Goal: Complete application form

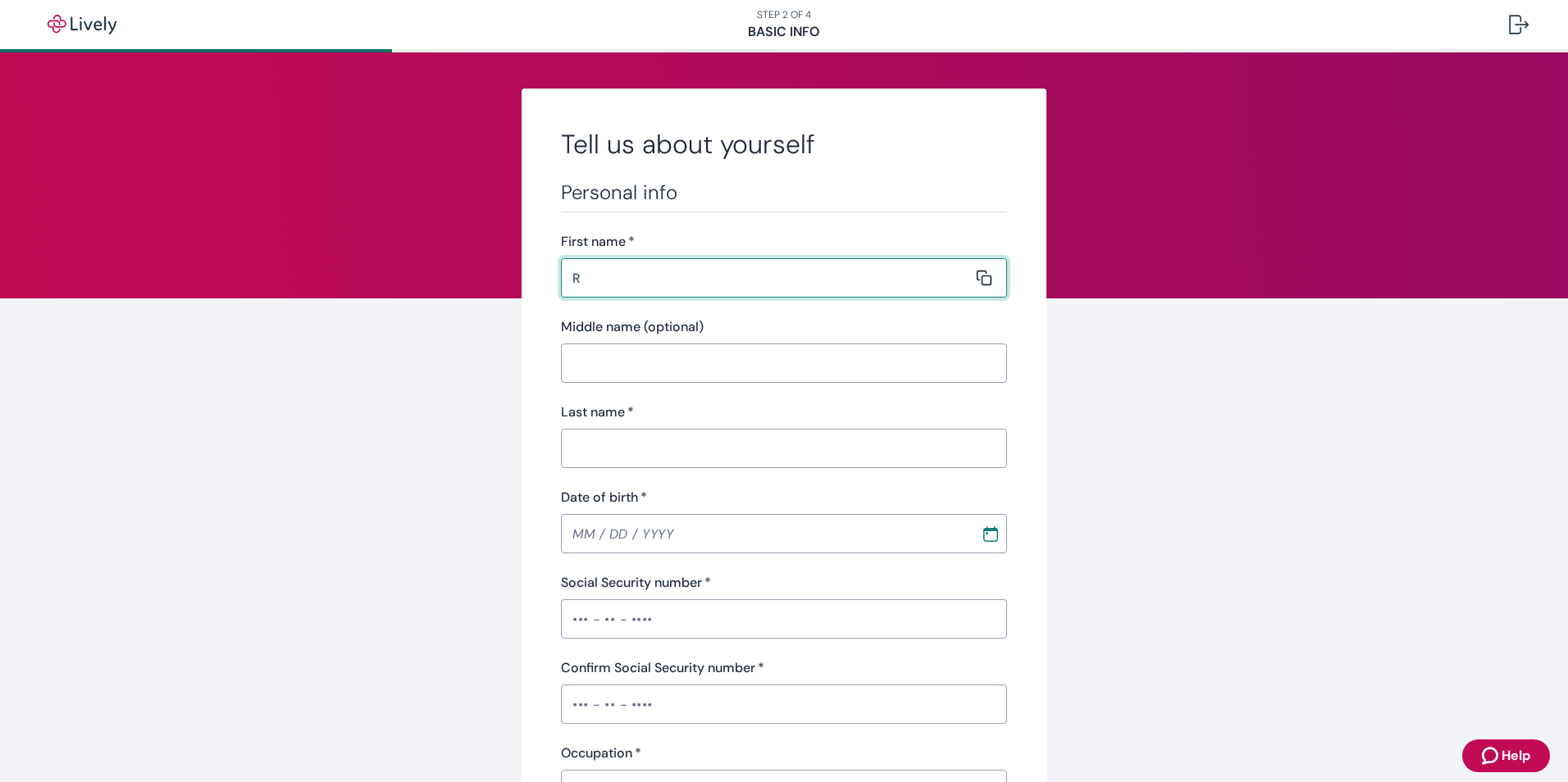
type input "[PERSON_NAME]"
type input "S"
type input "[PERSON_NAME]"
type input "[DATE]"
type input "•••-•"
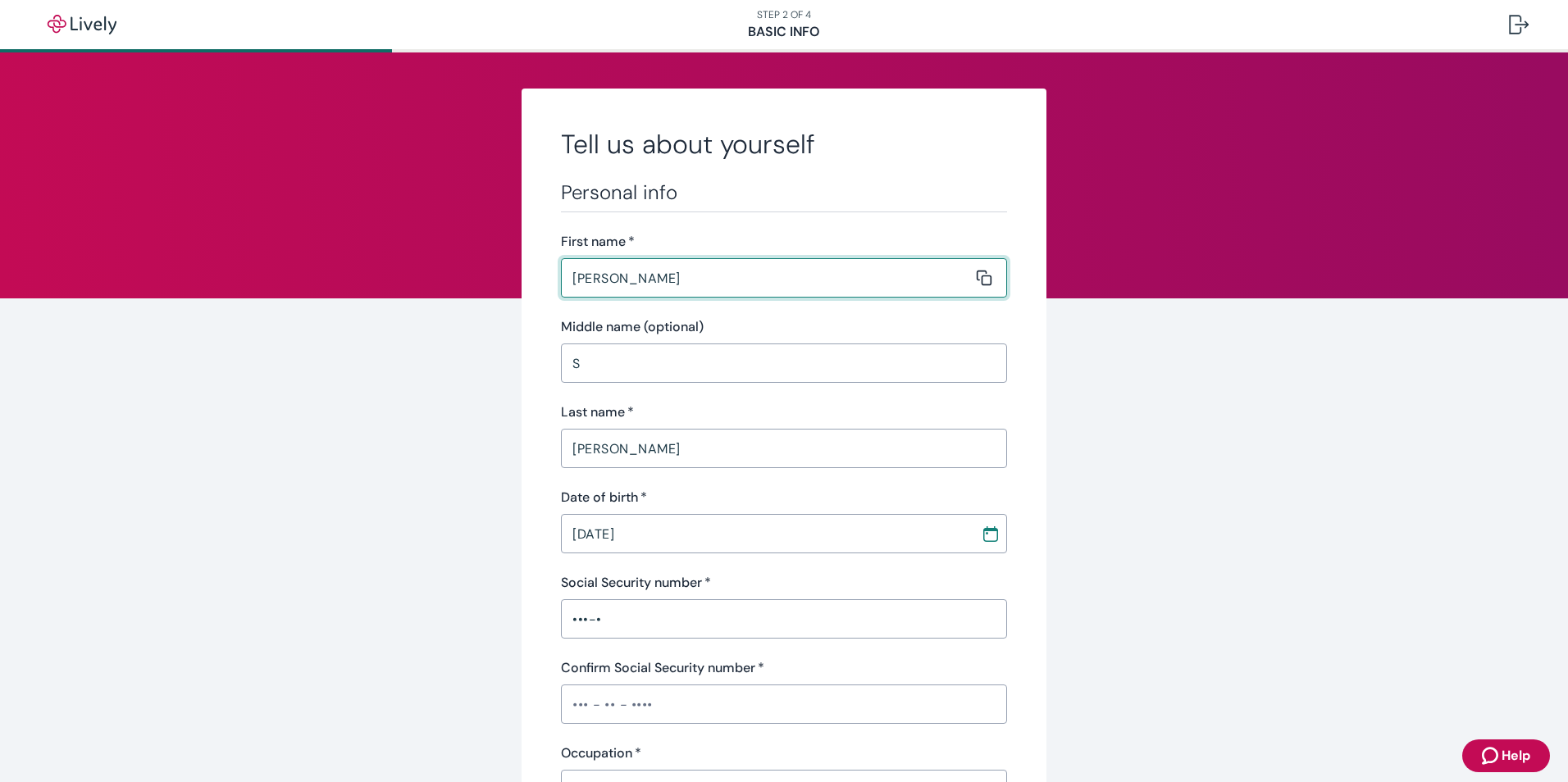
type input "•••-•"
type input "Henry County"
type input "55,000.00"
type input "[PHONE_NUMBER]"
type input "105 Evergreen S"
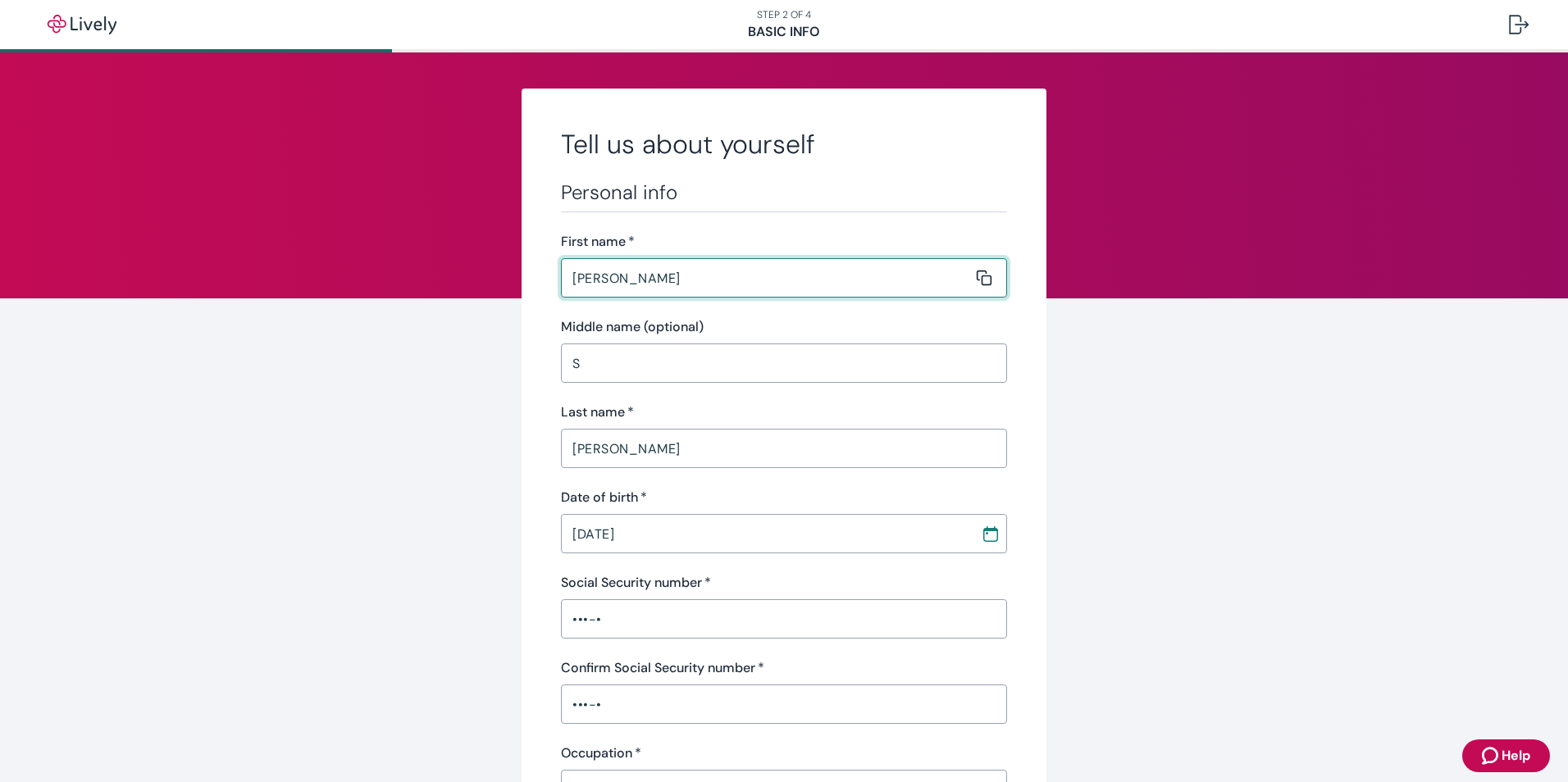
type input "[GEOGRAPHIC_DATA]"
type input "GA"
type input "30204"
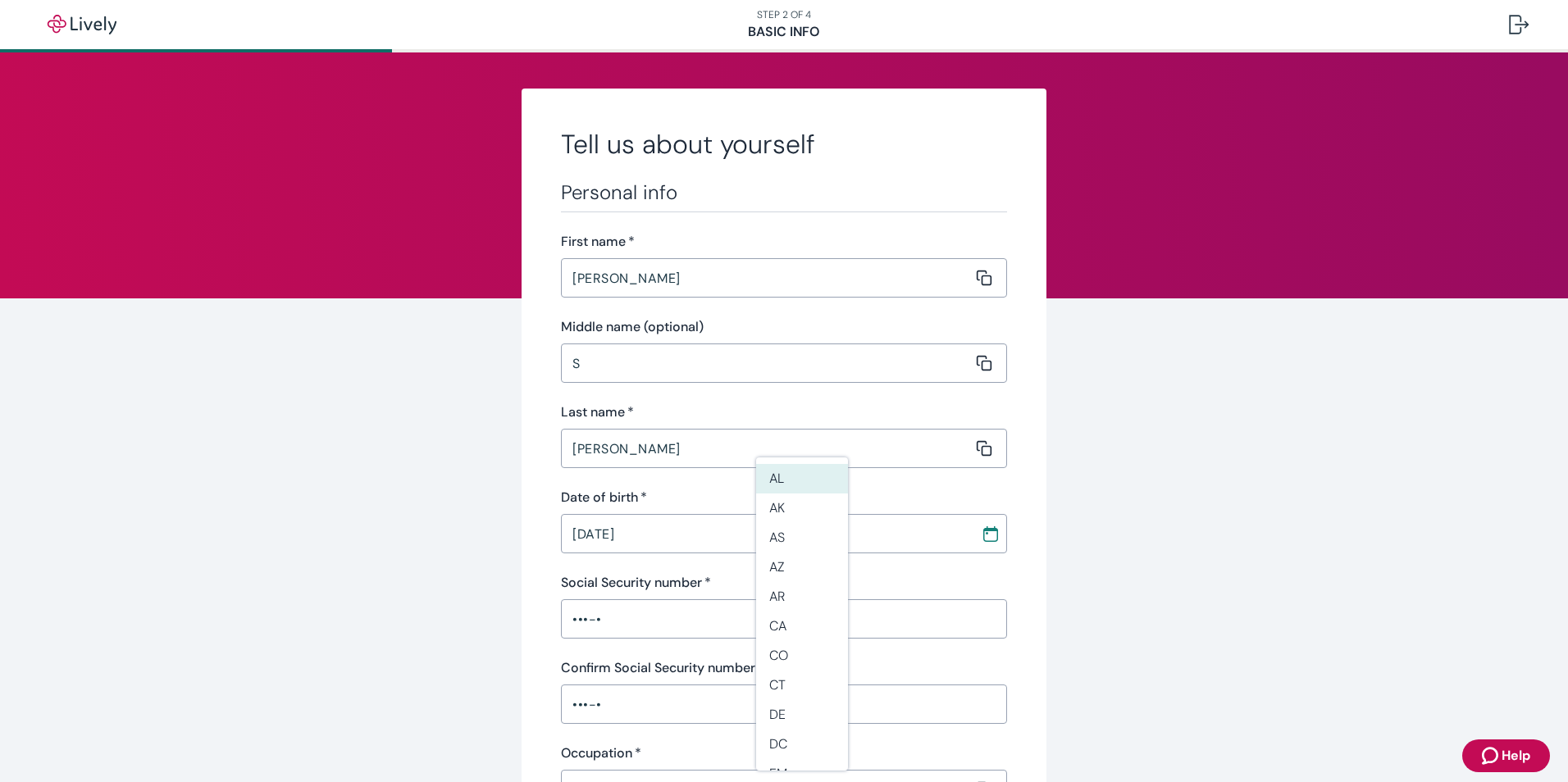
scroll to position [543, 0]
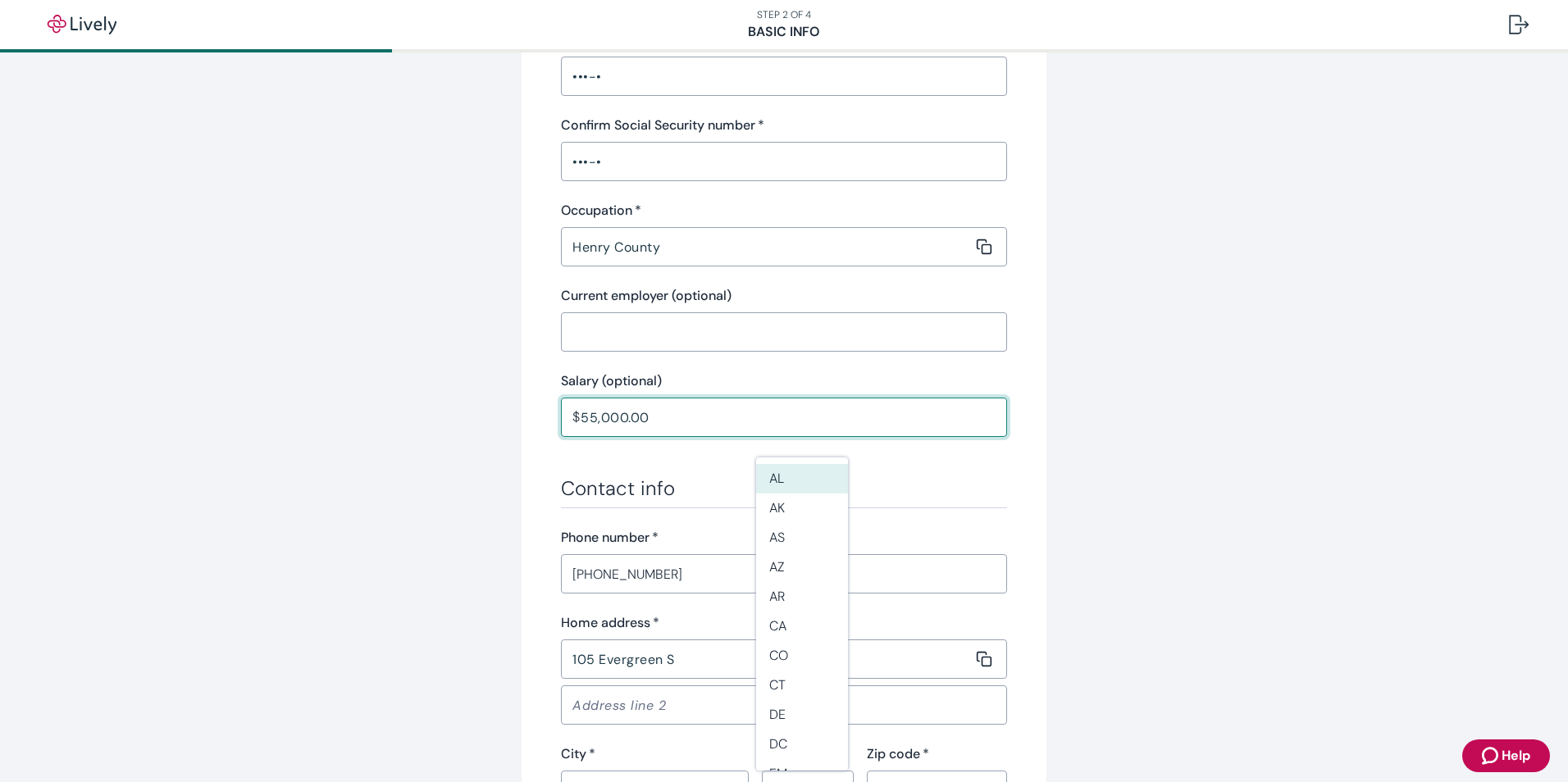
type input "GA"
drag, startPoint x: 636, startPoint y: 420, endPoint x: 561, endPoint y: 415, distance: 75.2
click at [561, 415] on div "$ 55,000.00 ​" at bounding box center [783, 417] width 446 height 40
type input "67,000.00"
click at [912, 468] on div "Personal info First name   * [PERSON_NAME] ​ Middle name (optional) S ​ Last na…" at bounding box center [783, 294] width 446 height 1313
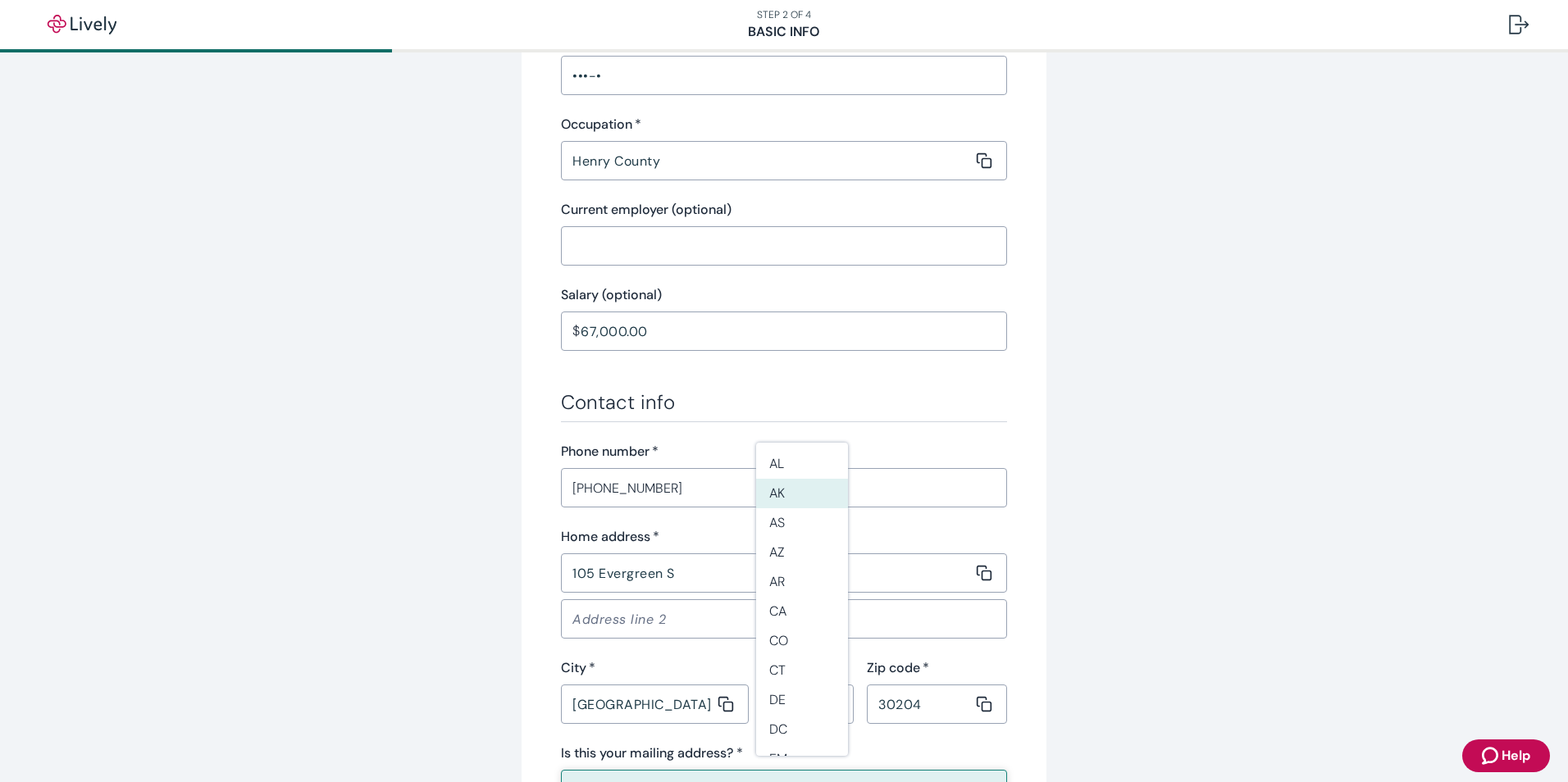
scroll to position [789, 0]
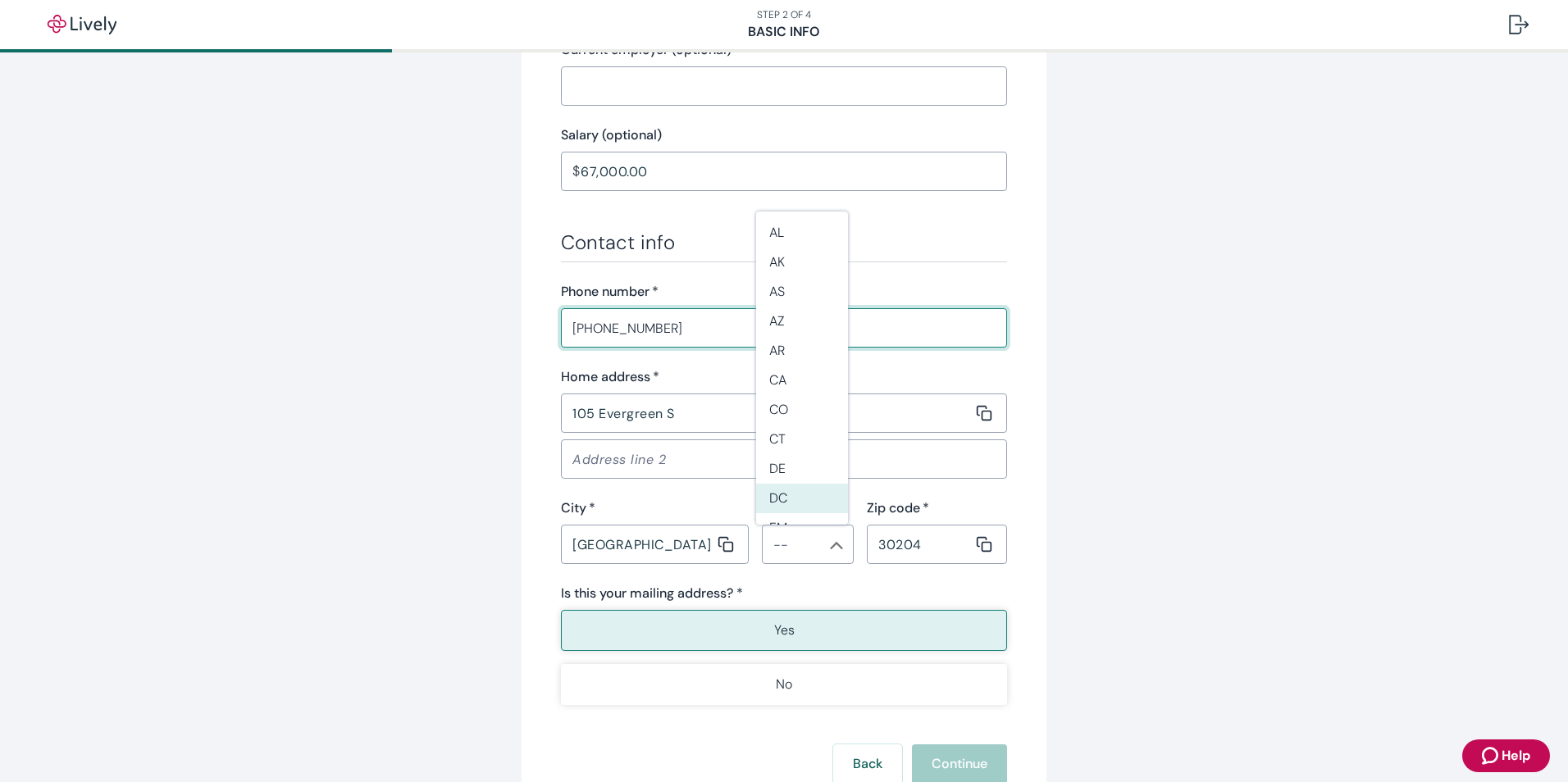
click at [674, 339] on input "[PHONE_NUMBER]" at bounding box center [783, 328] width 446 height 33
type input "[PHONE_NUMBER]"
click at [754, 639] on button "Yes" at bounding box center [783, 630] width 446 height 41
click at [954, 761] on div "Back Continue" at bounding box center [783, 763] width 446 height 40
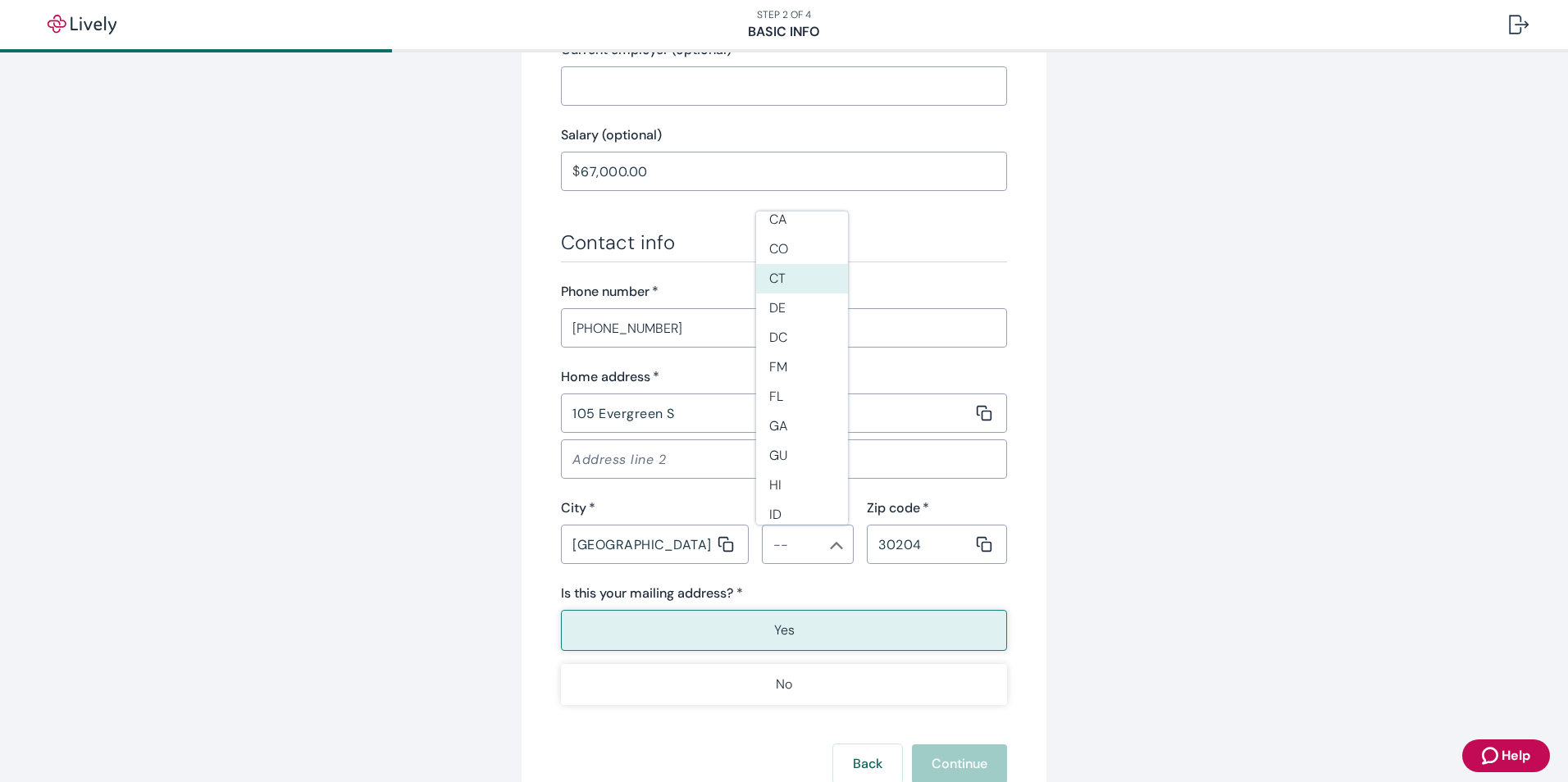
scroll to position [164, 0]
click at [786, 427] on li "GA" at bounding box center [802, 422] width 92 height 29
type input "GA"
click at [964, 755] on div "Back Continue" at bounding box center [783, 763] width 446 height 40
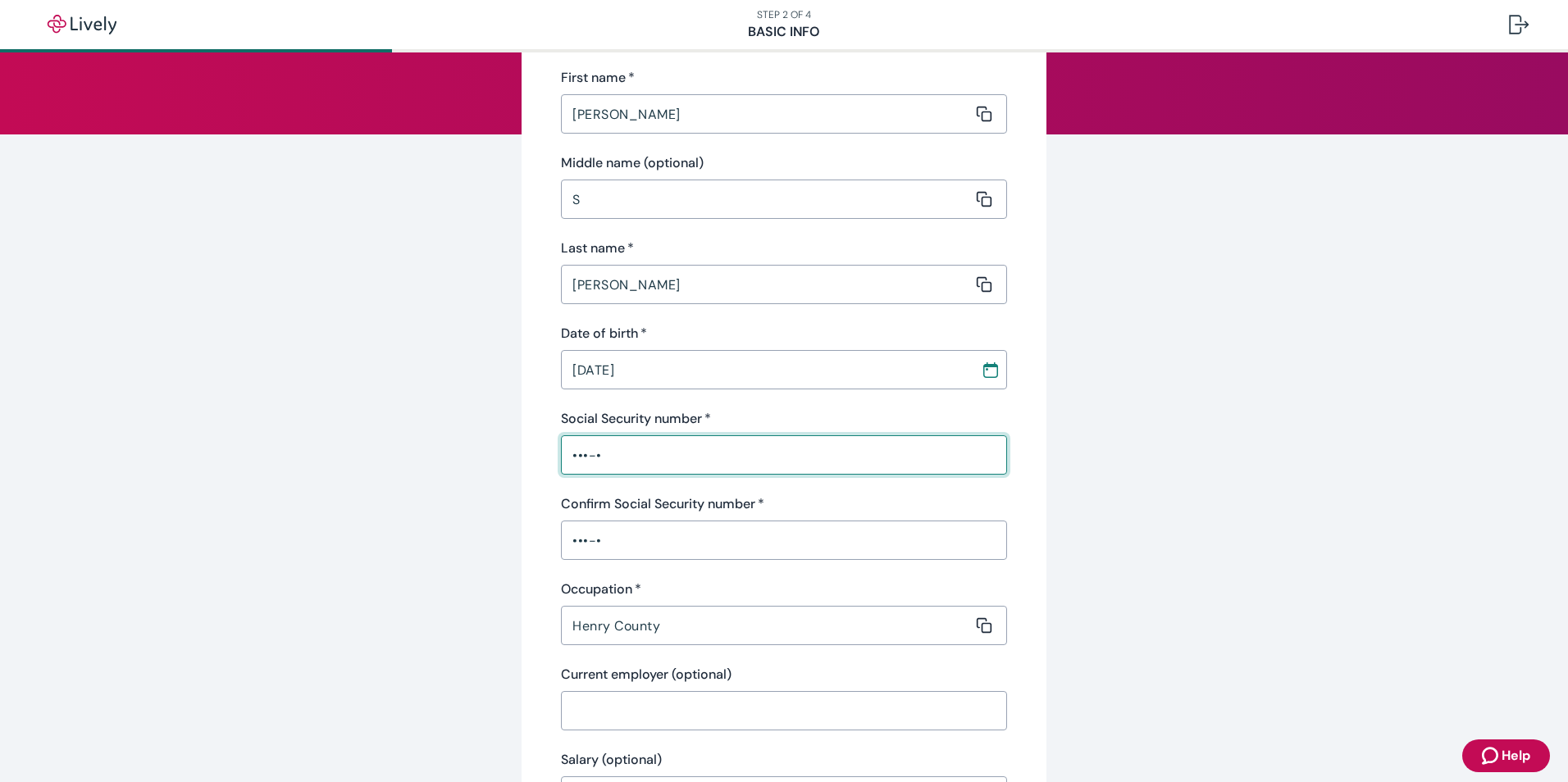
drag, startPoint x: 642, startPoint y: 452, endPoint x: 624, endPoint y: 453, distance: 18.0
click at [624, 453] on input "•••-•" at bounding box center [783, 454] width 446 height 33
type input "•••-••-039"
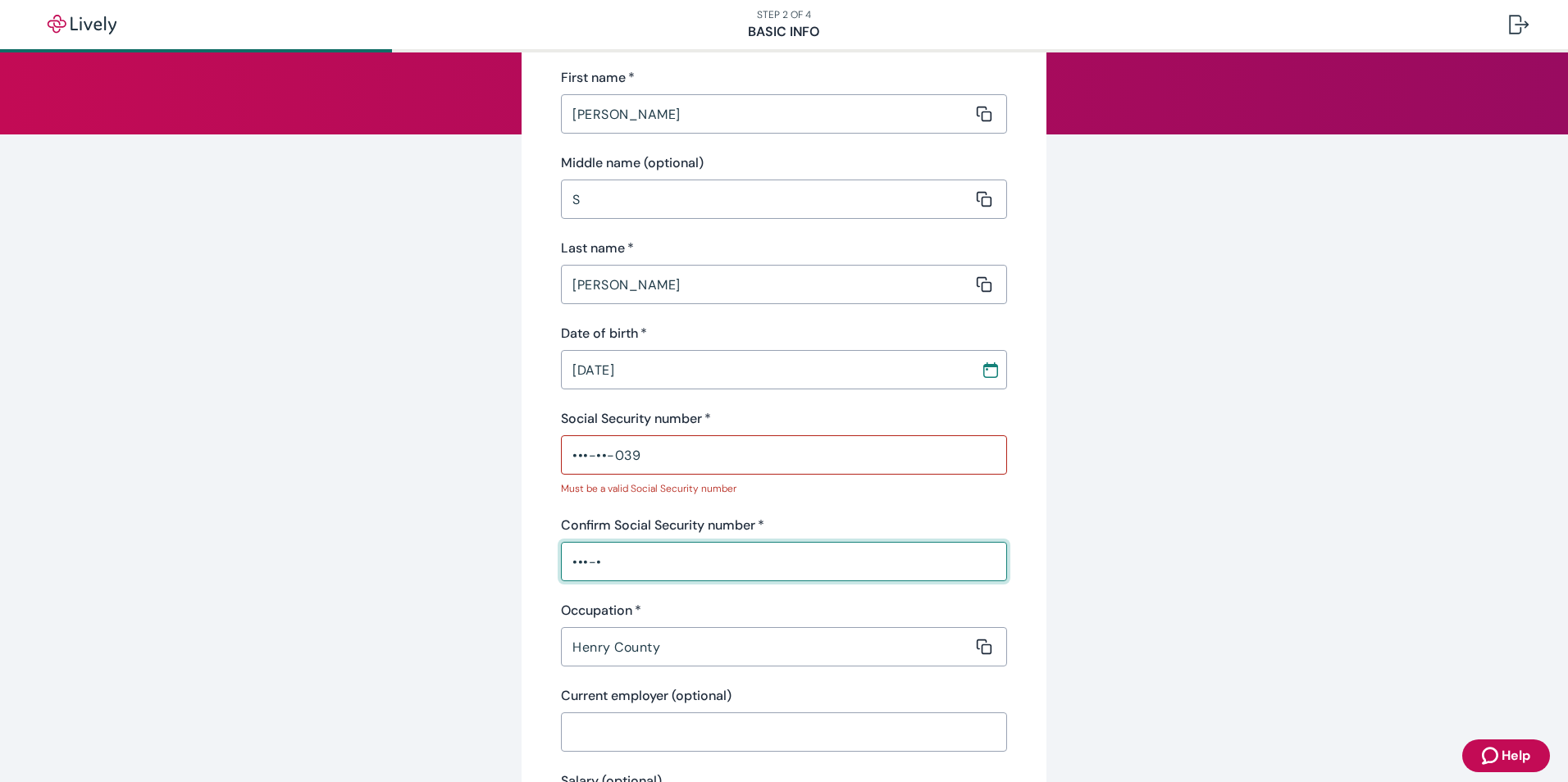
click at [609, 544] on div "•••-• ​" at bounding box center [783, 561] width 446 height 40
type input "•••-••-039"
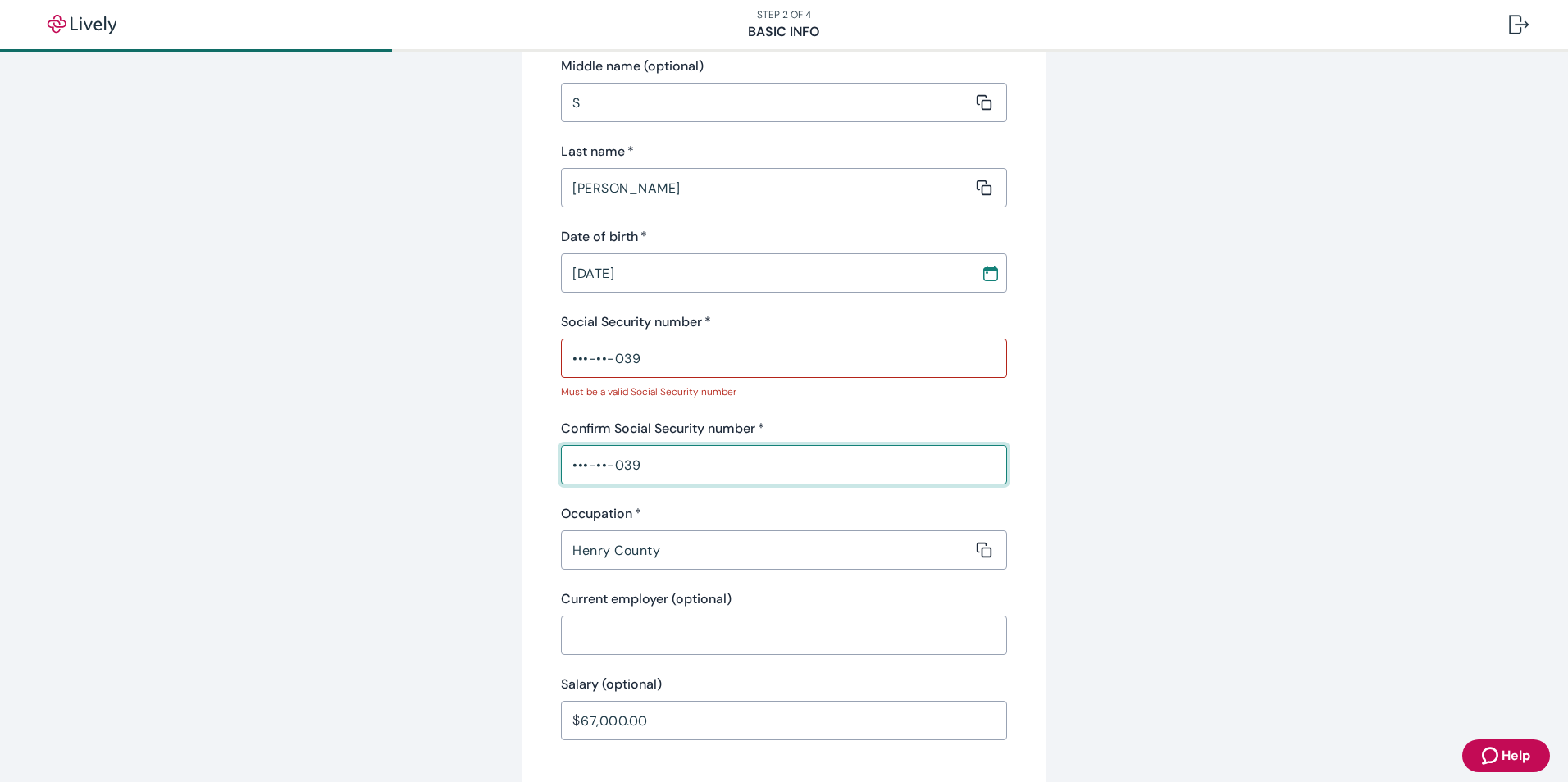
scroll to position [410, 0]
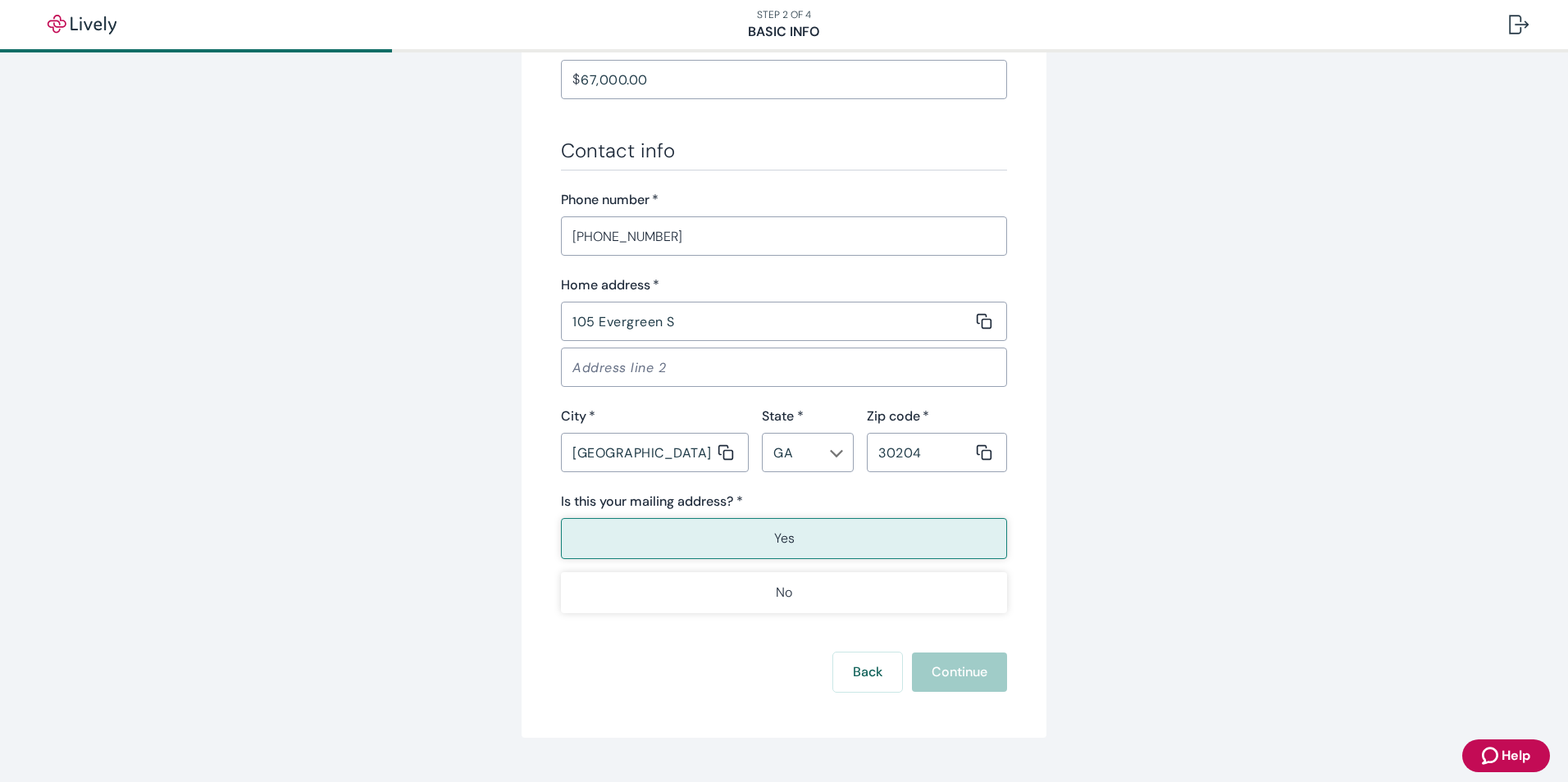
click at [961, 681] on div "Back Continue" at bounding box center [783, 672] width 446 height 40
click at [795, 528] on button "Yes" at bounding box center [783, 538] width 446 height 41
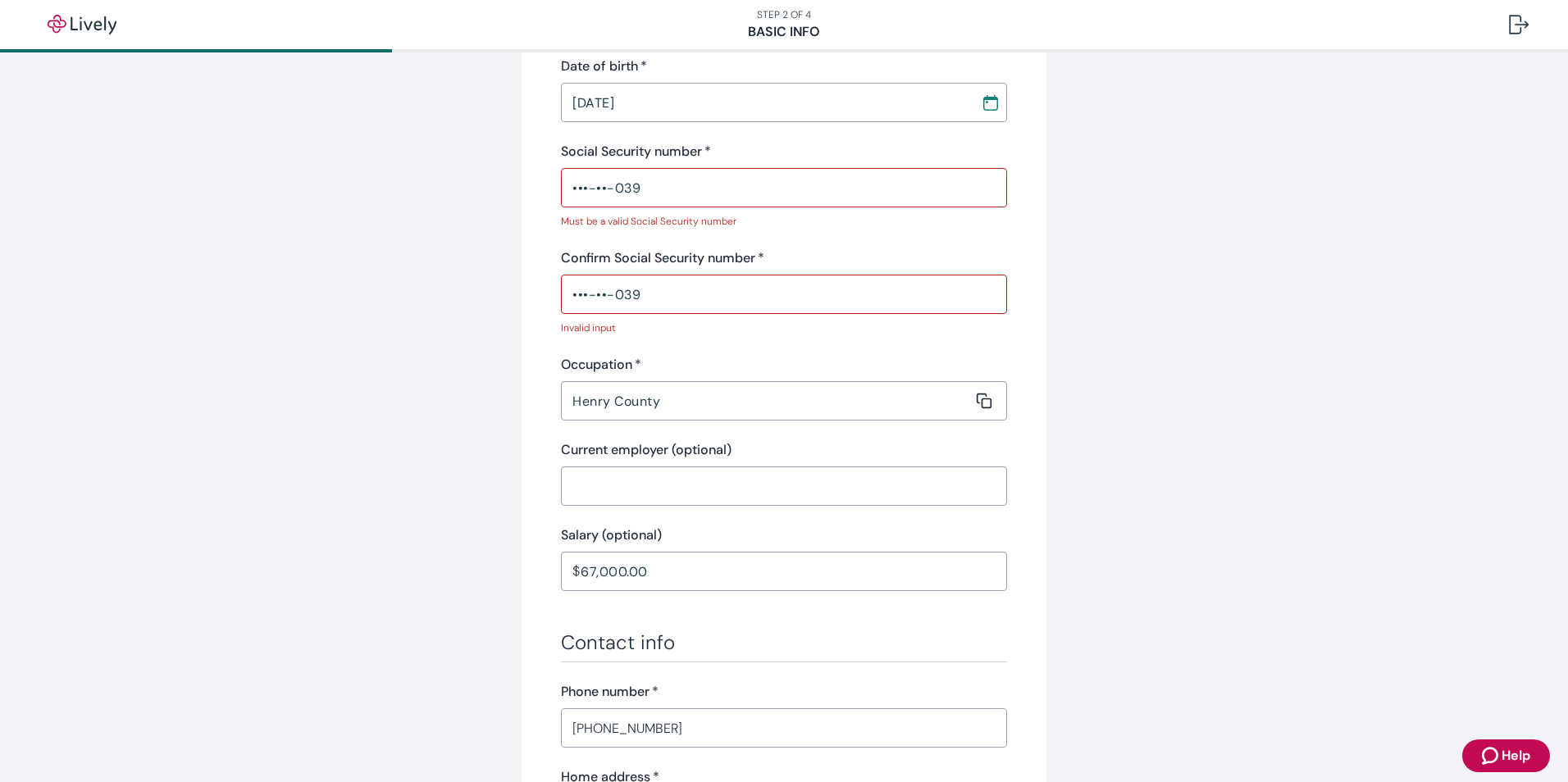
scroll to position [185, 0]
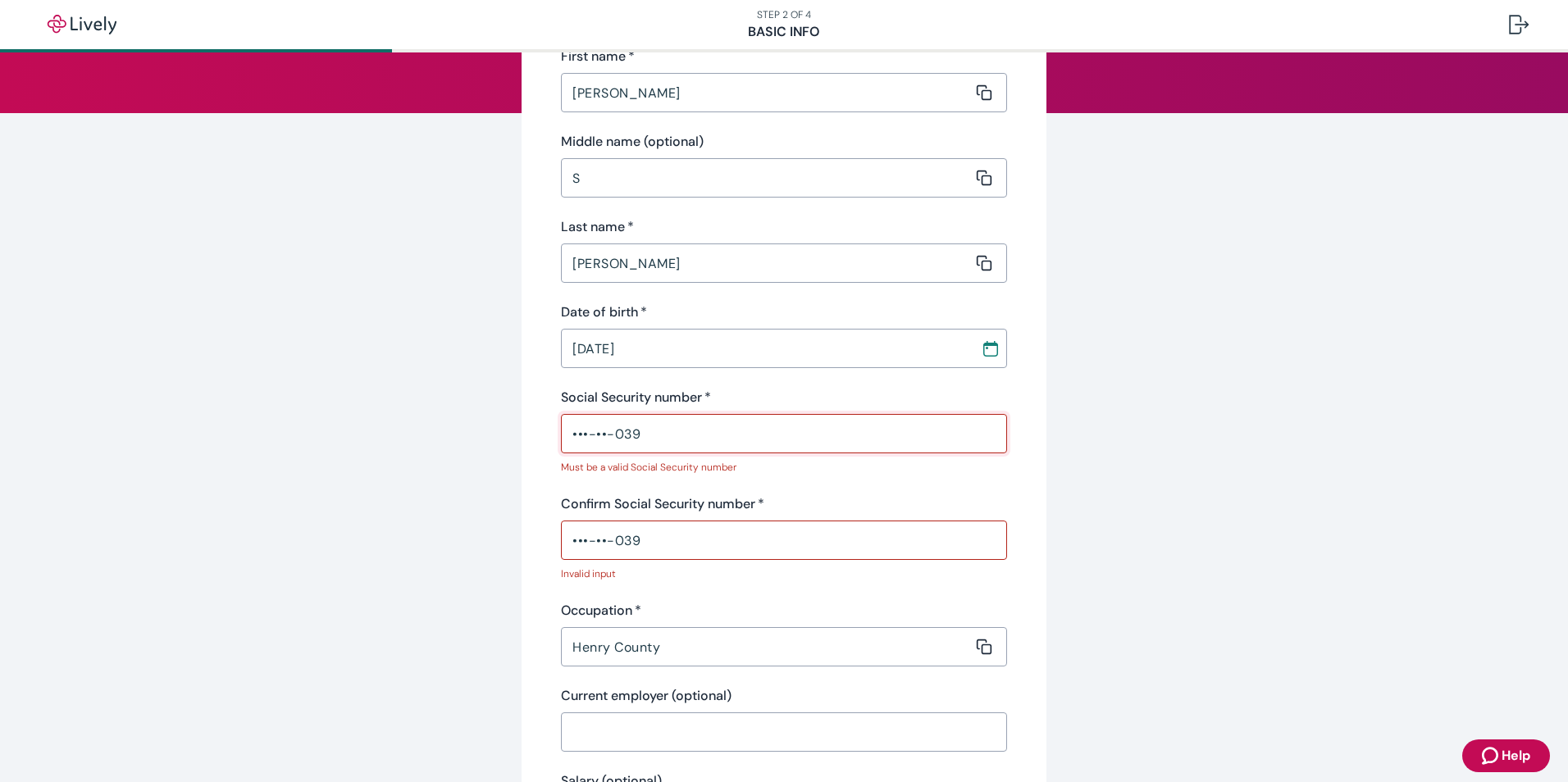
drag, startPoint x: 668, startPoint y: 440, endPoint x: 526, endPoint y: 426, distance: 142.7
click at [526, 426] on div "Tell us about yourself Personal info First name   * [PERSON_NAME] ​ Middle name…" at bounding box center [784, 689] width 525 height 1572
type input "•"
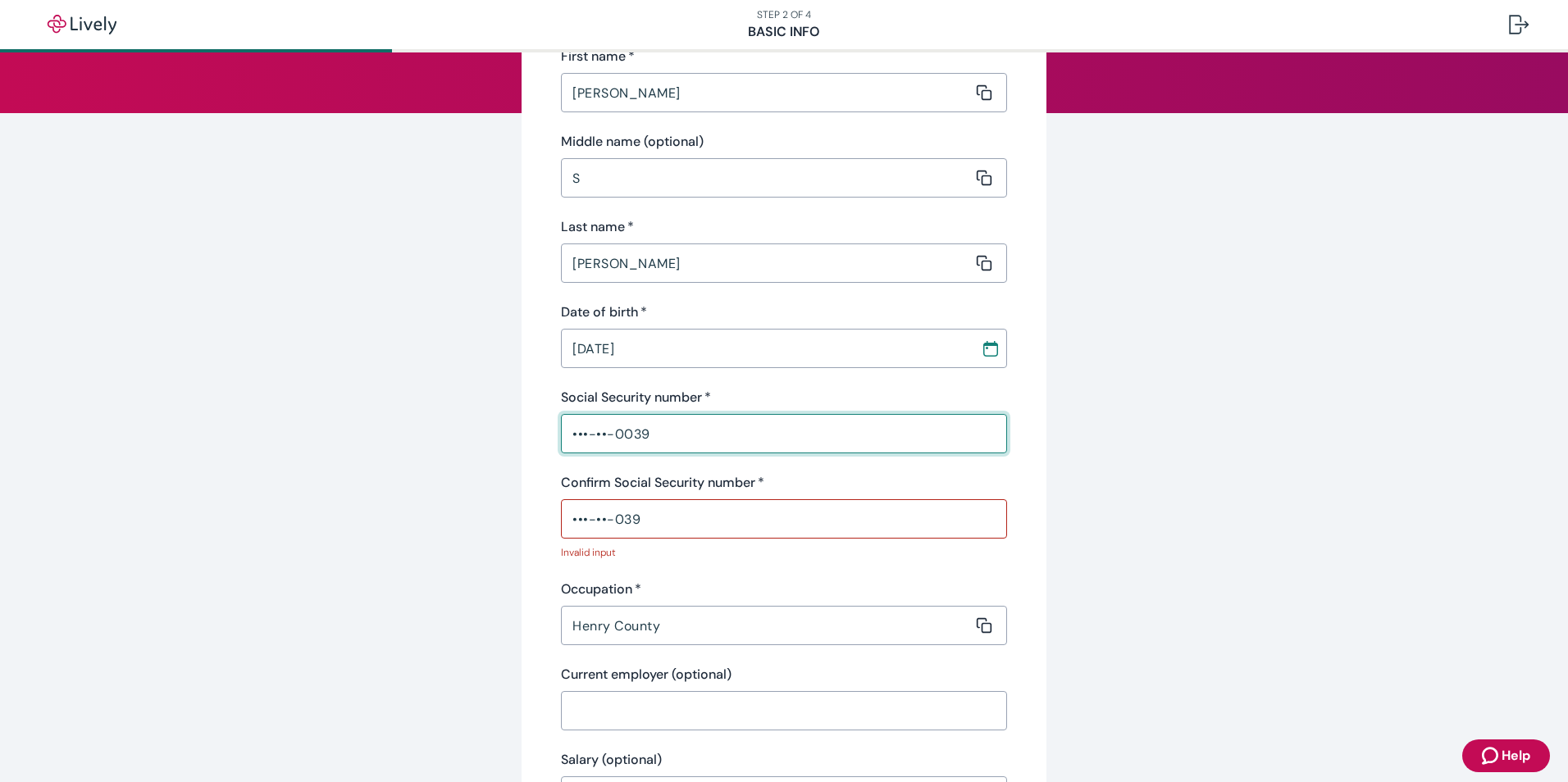
type input "•••-••-0039"
drag, startPoint x: 658, startPoint y: 528, endPoint x: 522, endPoint y: 502, distance: 138.5
click at [522, 502] on div "Tell us about yourself Personal info First name   * [PERSON_NAME] ​ Middle name…" at bounding box center [784, 678] width 525 height 1551
type input "•"
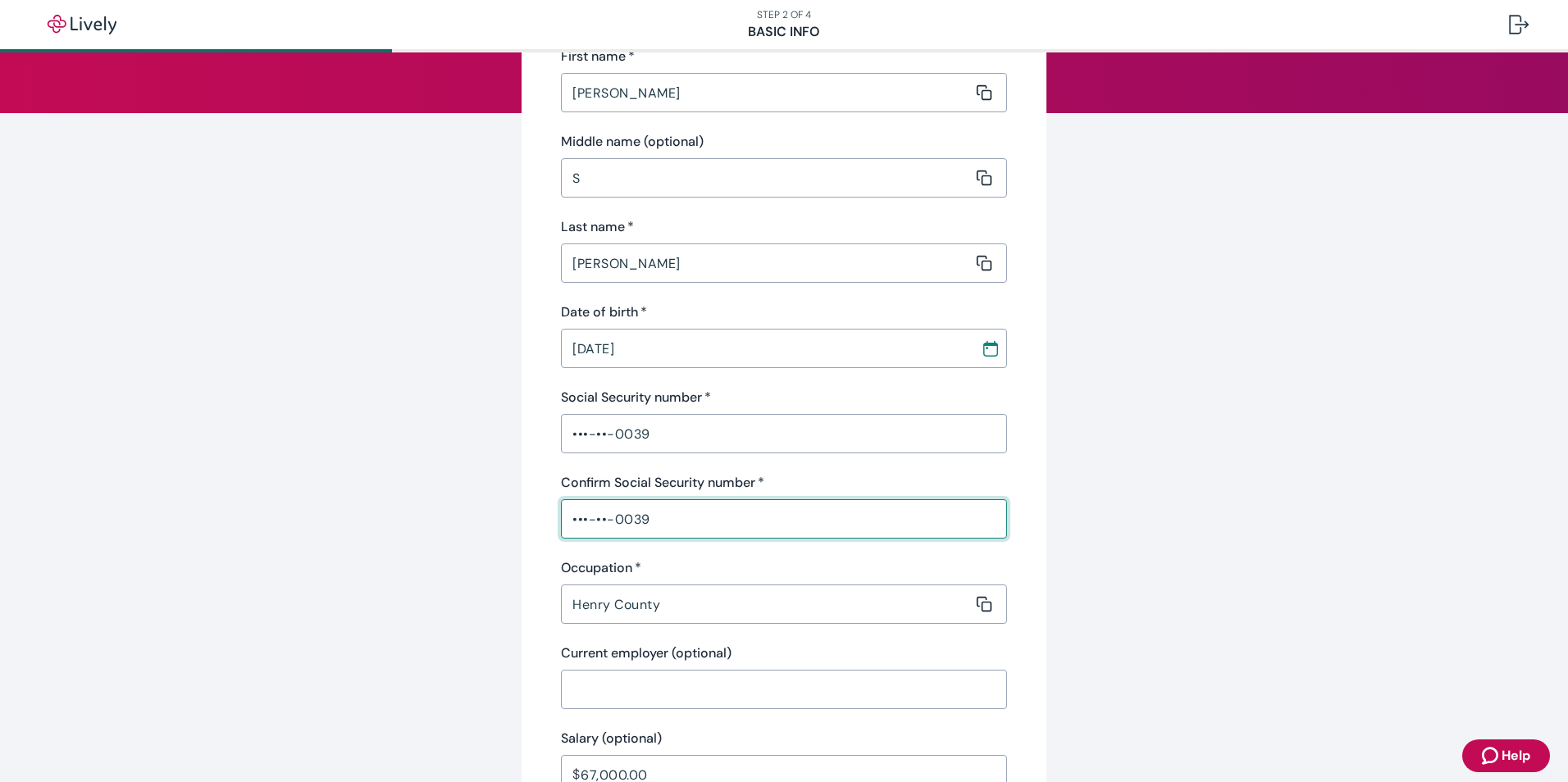
type input "•••-••-0039"
click at [712, 565] on div "Occupation   *" at bounding box center [783, 568] width 446 height 19
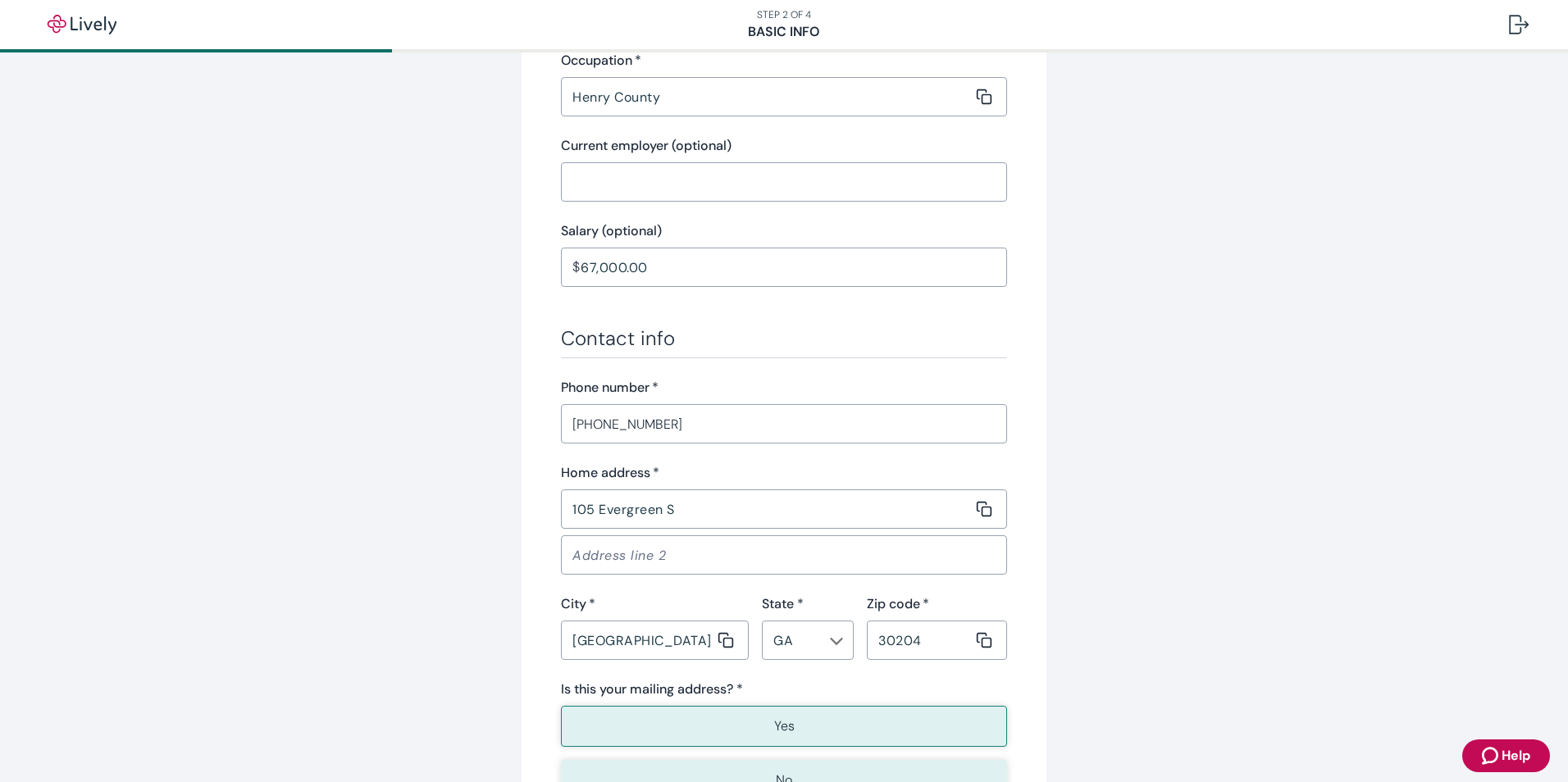
scroll to position [841, 0]
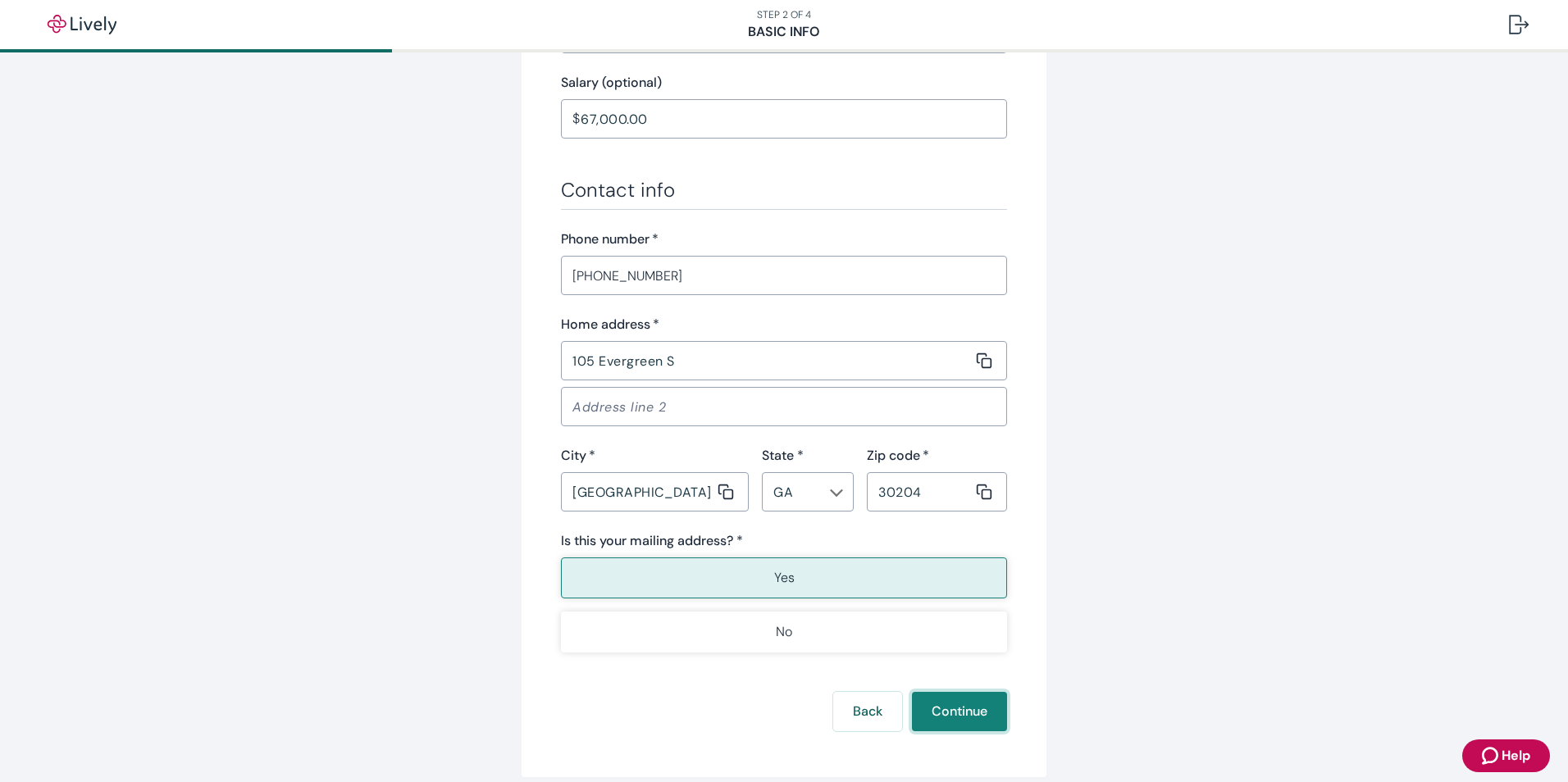
click at [952, 710] on button "Continue" at bounding box center [959, 711] width 95 height 40
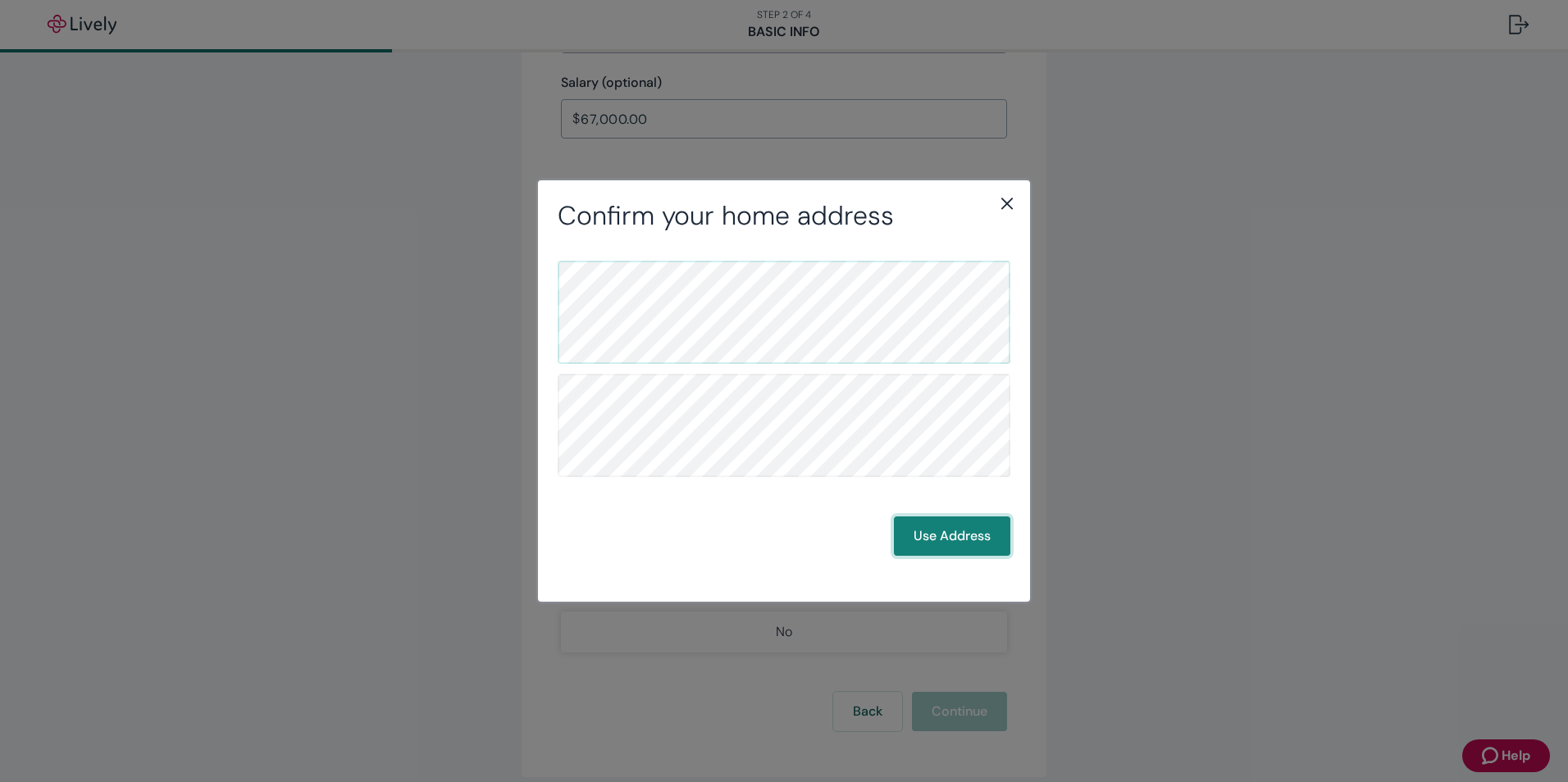
click at [981, 537] on button "Use Address" at bounding box center [952, 536] width 116 height 40
click at [936, 531] on button "Use Address" at bounding box center [952, 536] width 116 height 40
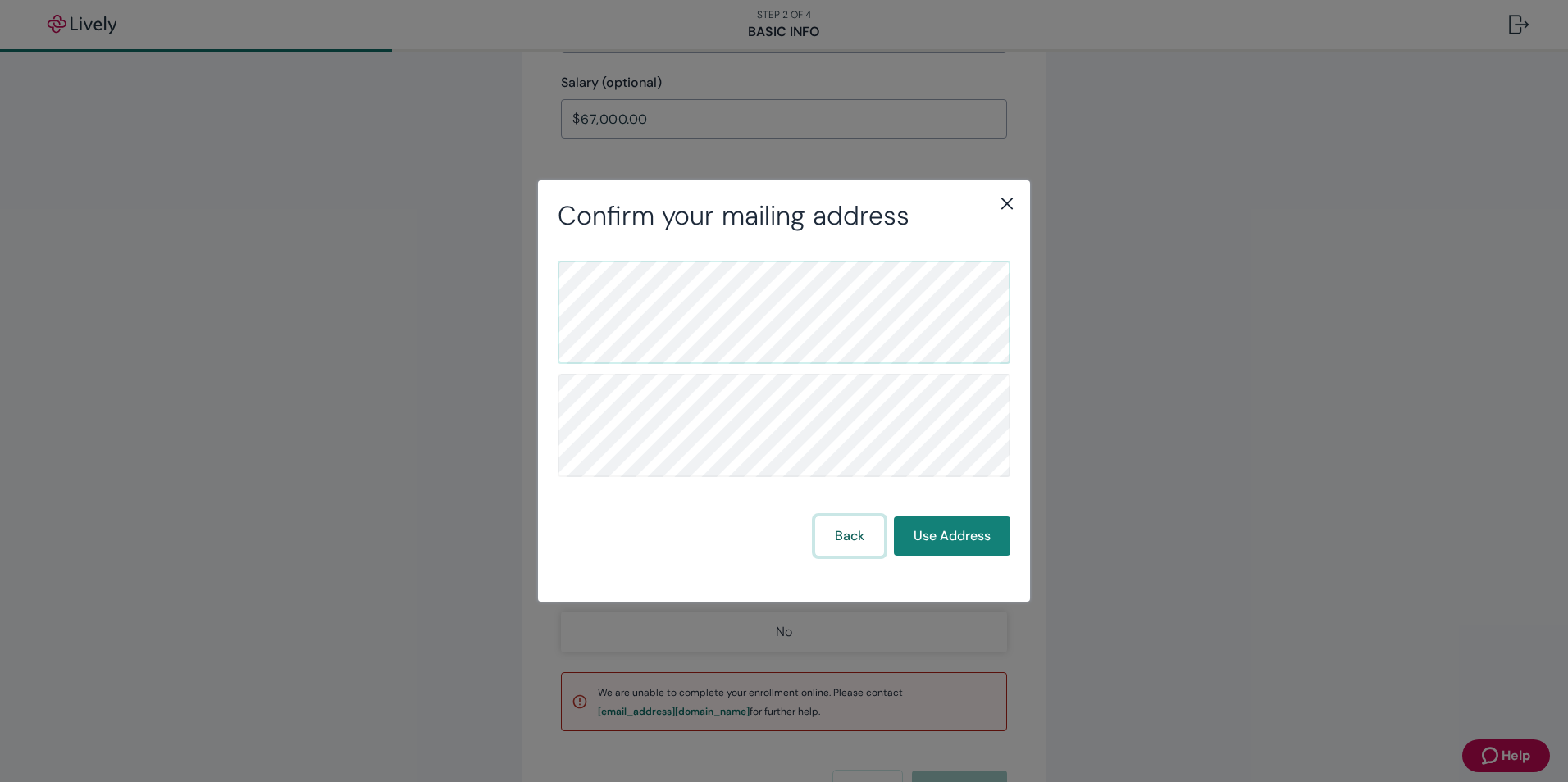
click at [853, 544] on button "Back" at bounding box center [850, 536] width 69 height 40
